Goal: Task Accomplishment & Management: Manage account settings

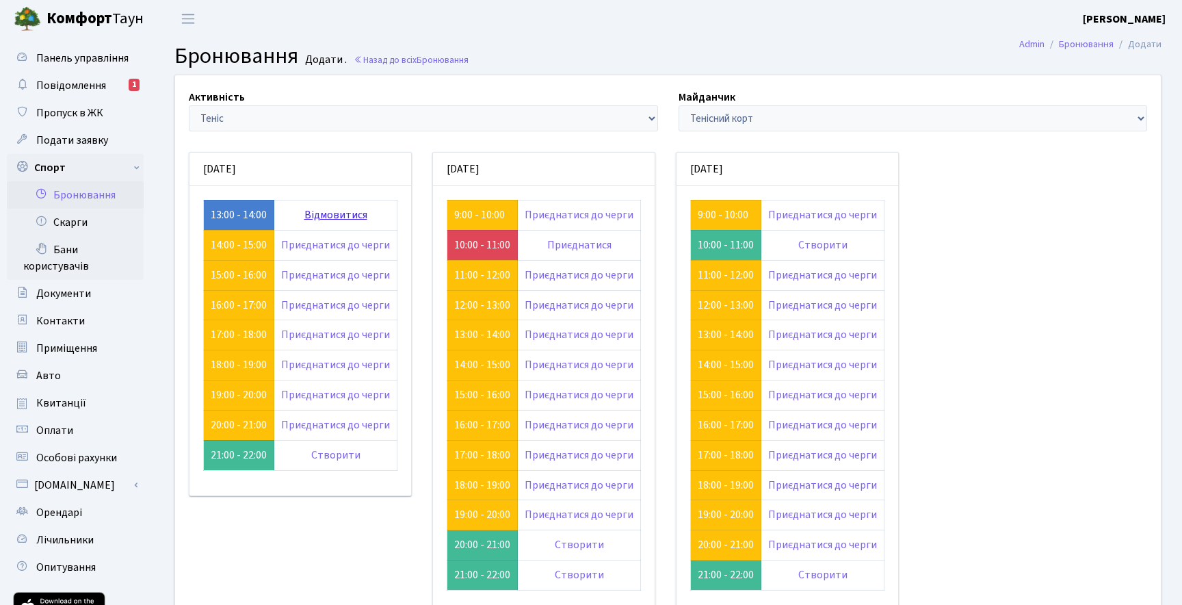
click at [339, 209] on link "Відмовитися" at bounding box center [336, 214] width 63 height 15
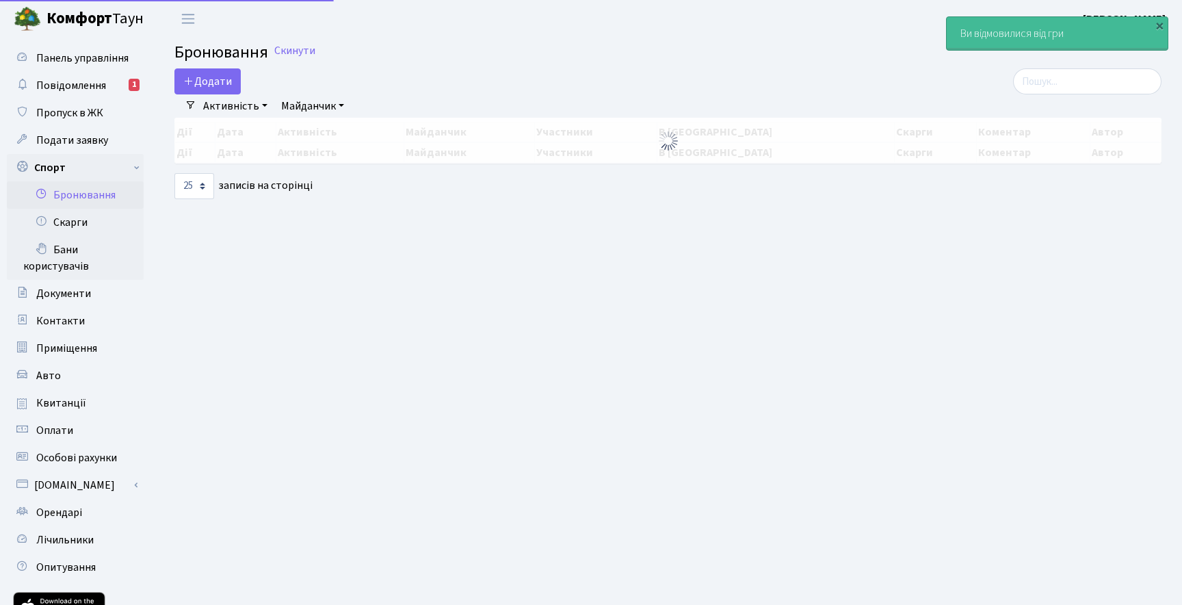
select select "25"
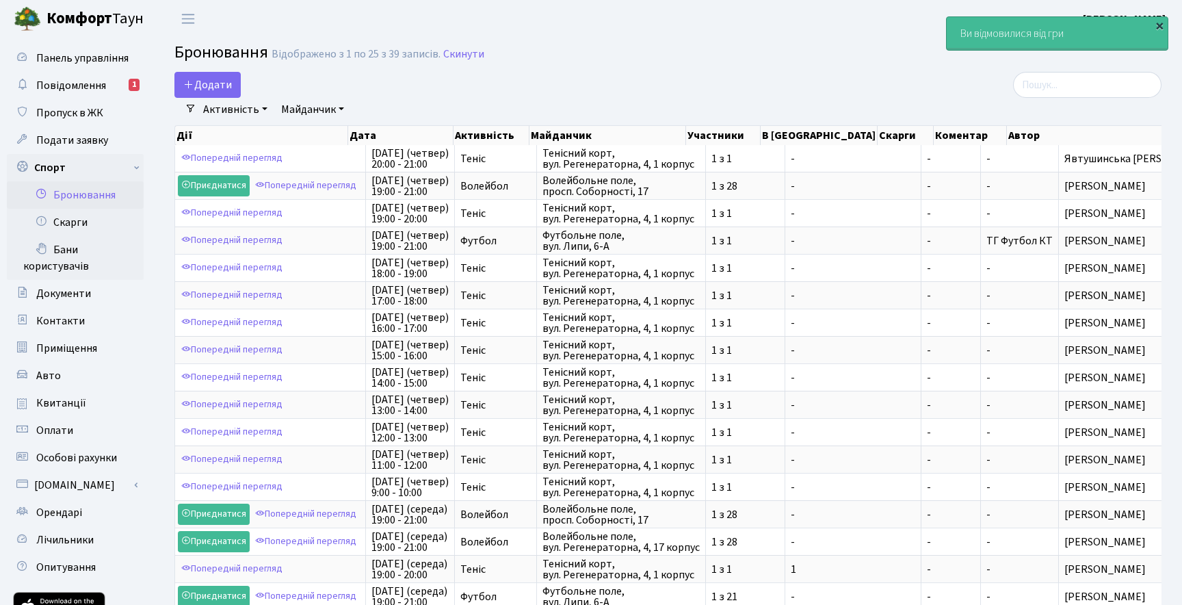
click at [1163, 25] on div "×" at bounding box center [1160, 25] width 14 height 14
